Goal: Task Accomplishment & Management: Manage account settings

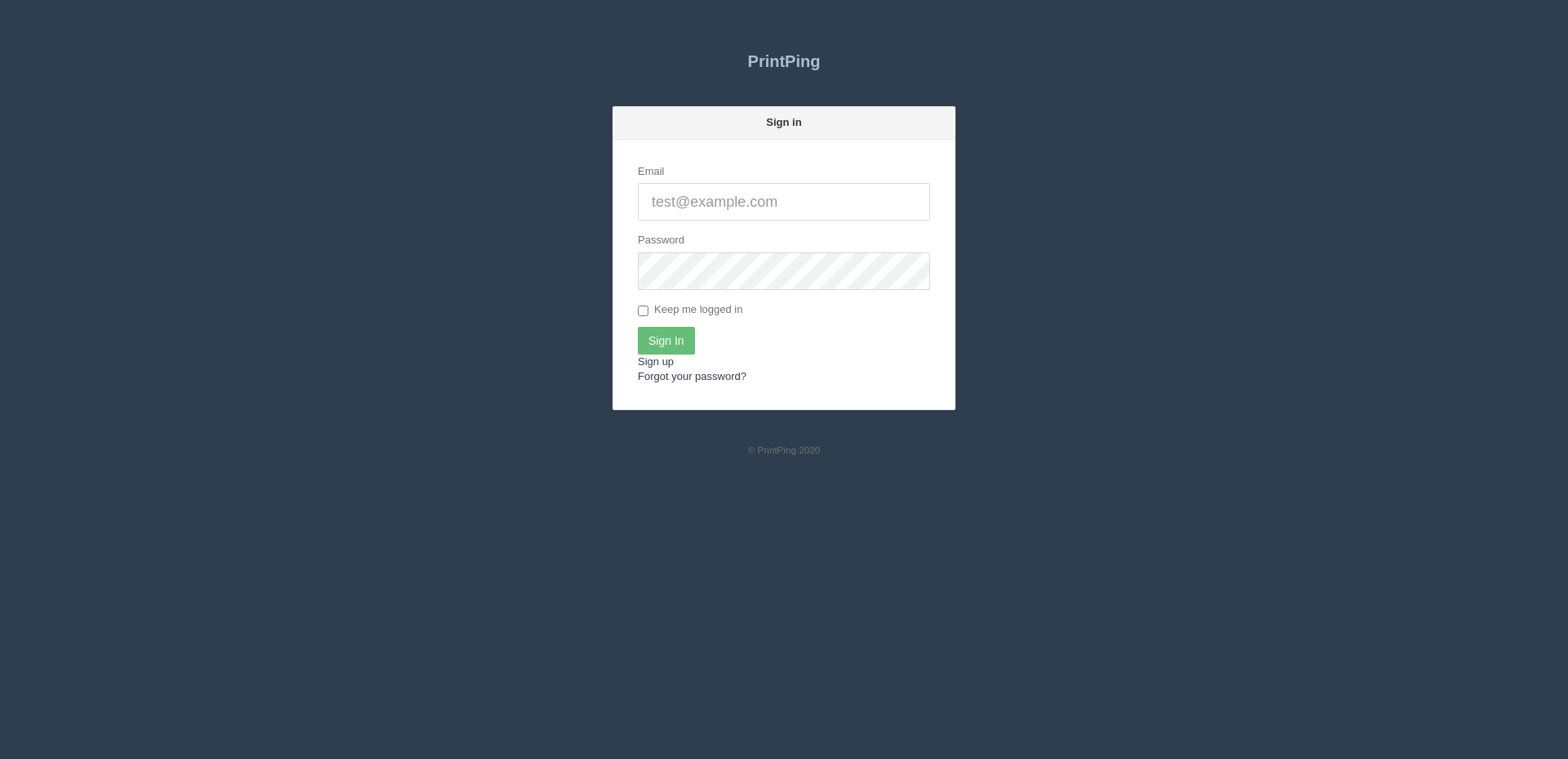
type input "[PERSON_NAME][EMAIL_ADDRESS][DOMAIN_NAME]"
click at [682, 313] on label "Keep me logged in" at bounding box center [690, 310] width 105 height 16
click at [648, 313] on input "Keep me logged in" at bounding box center [643, 310] width 11 height 11
checkbox input "true"
drag, startPoint x: 676, startPoint y: 335, endPoint x: 831, endPoint y: 337, distance: 155.0
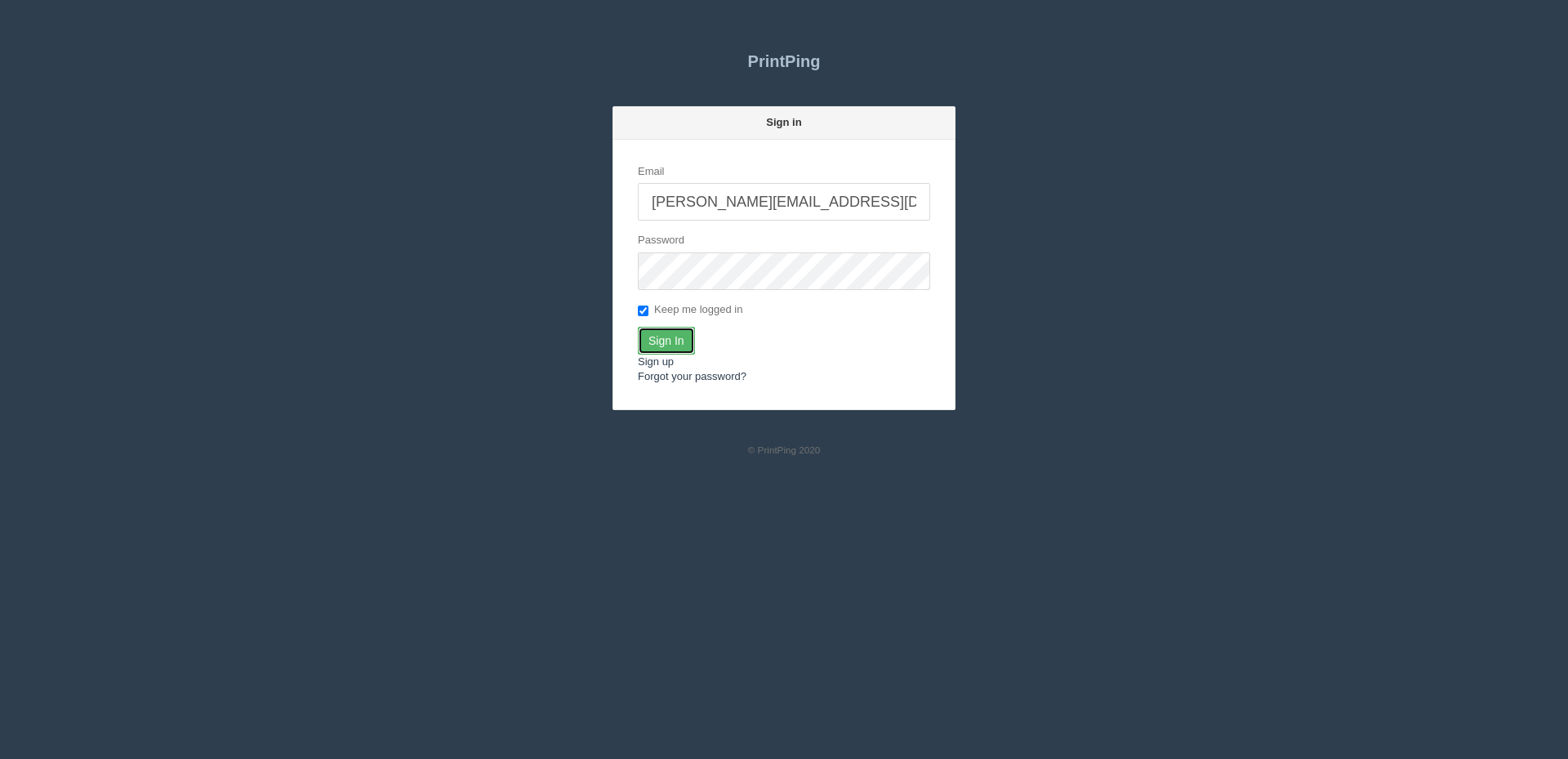
click at [676, 335] on input "Sign In" at bounding box center [666, 340] width 57 height 28
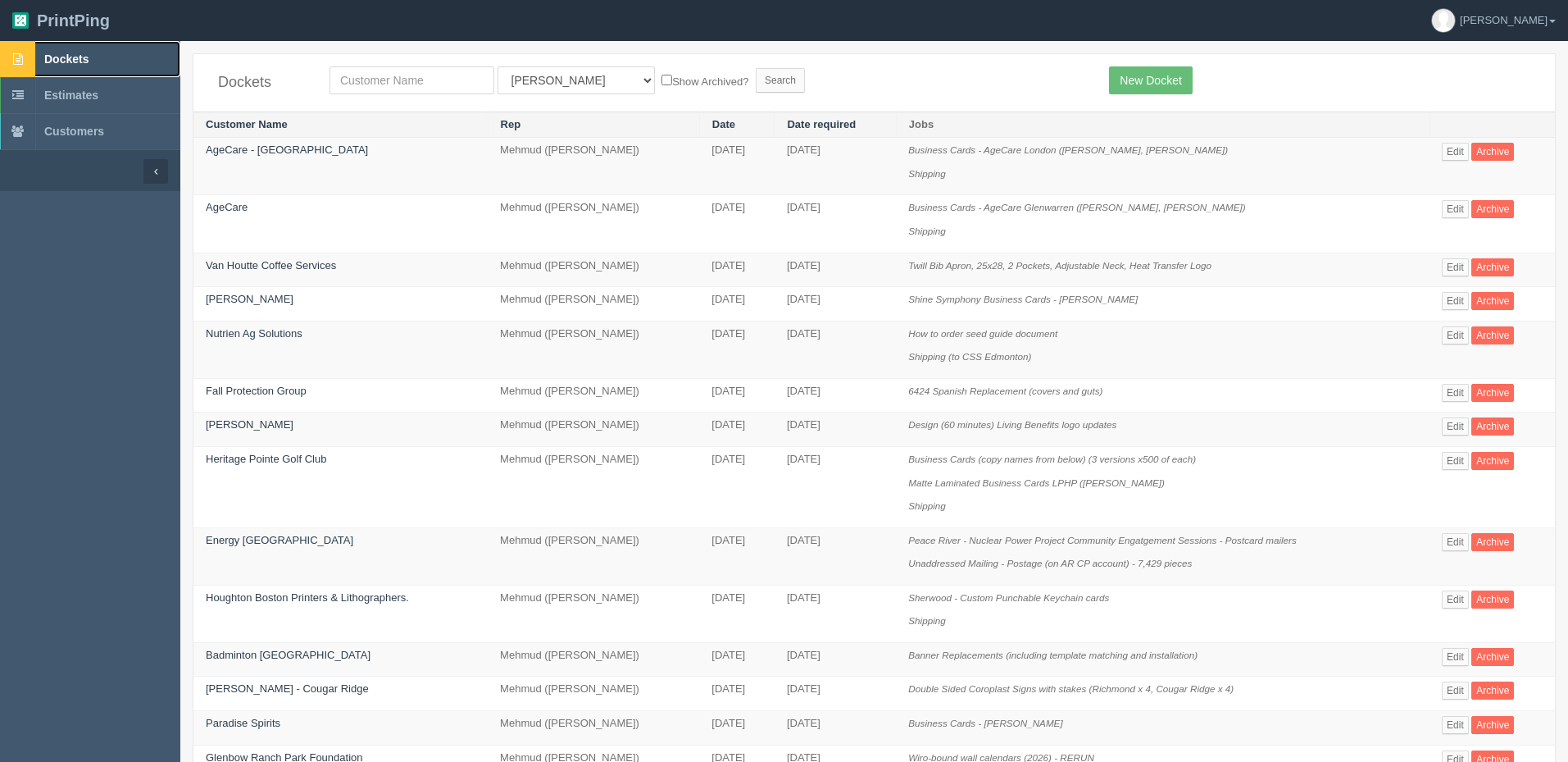
click at [86, 51] on link "Dockets" at bounding box center [89, 58] width 180 height 36
click at [435, 84] on input "text" at bounding box center [411, 80] width 164 height 28
type input "steel"
click at [756, 68] on input "Search" at bounding box center [780, 80] width 50 height 24
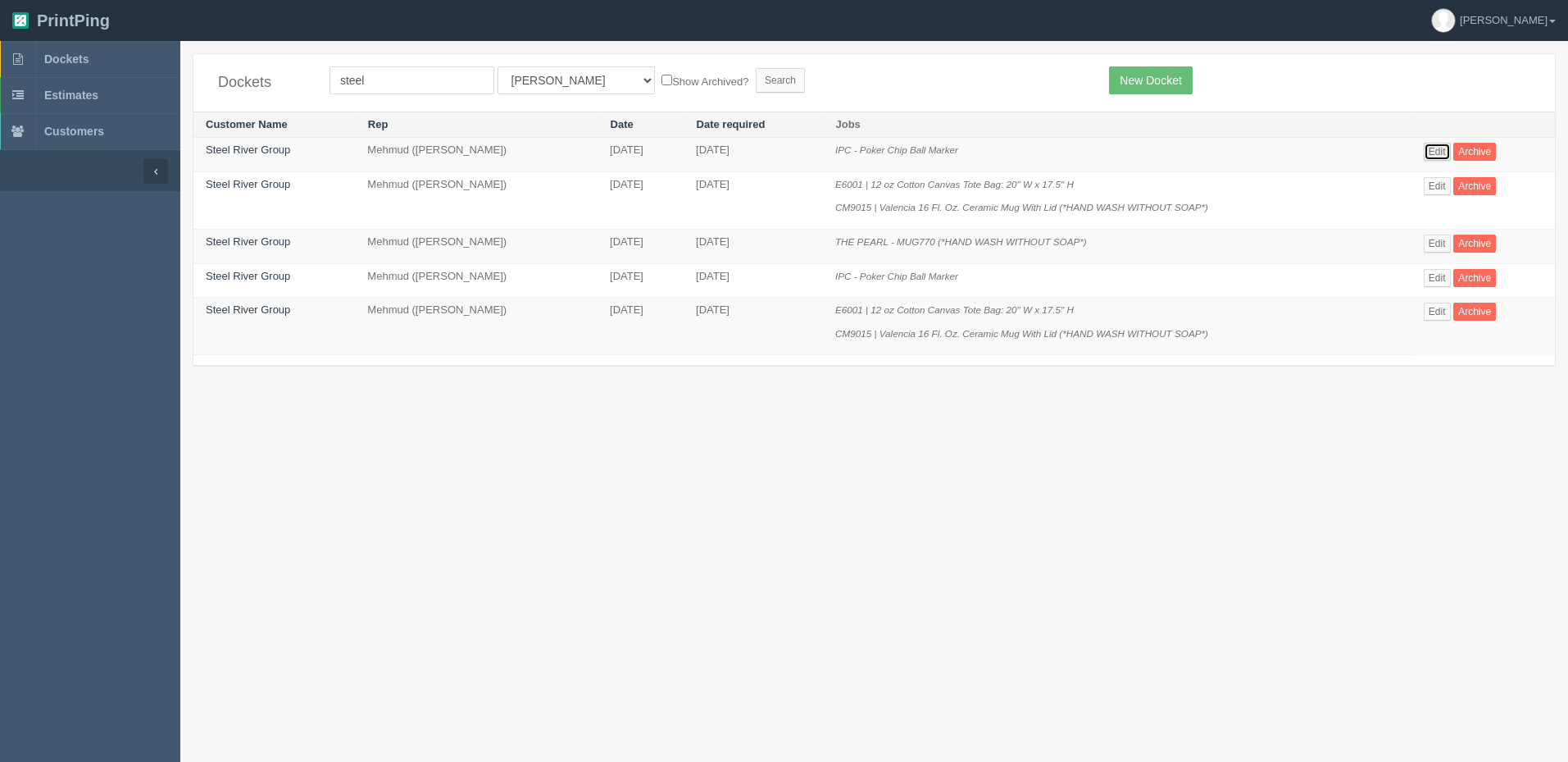
click at [1431, 155] on link "Edit" at bounding box center [1438, 152] width 27 height 18
